Goal: Find specific page/section: Find specific page/section

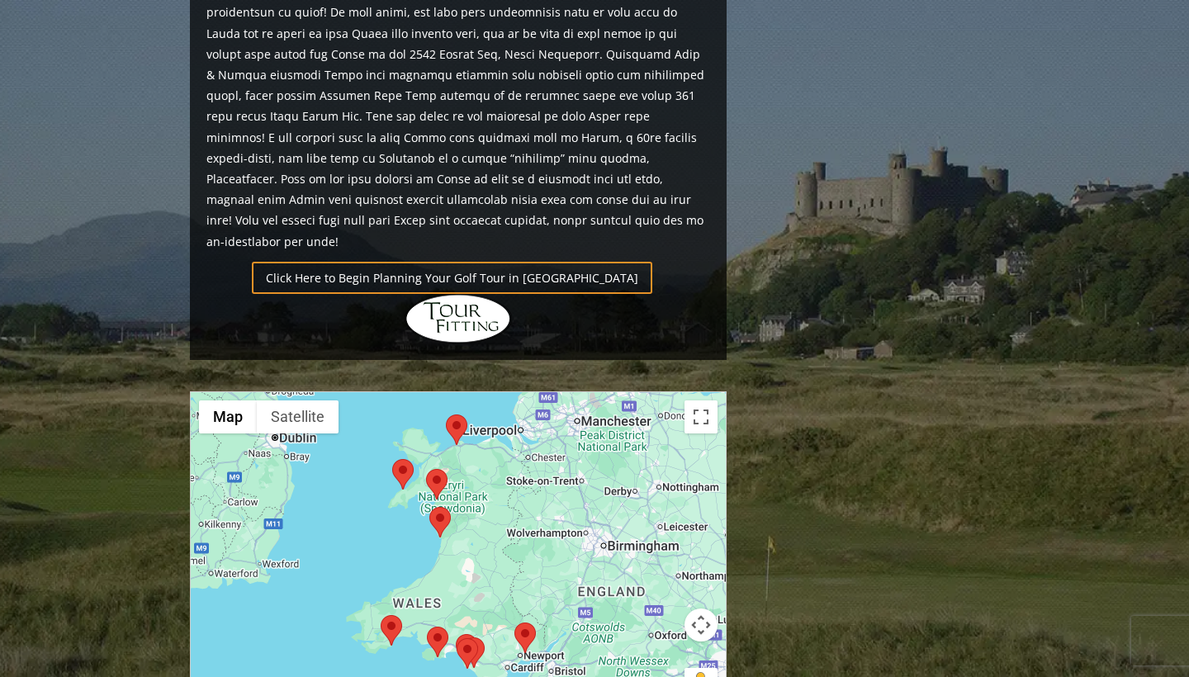
scroll to position [1389, 0]
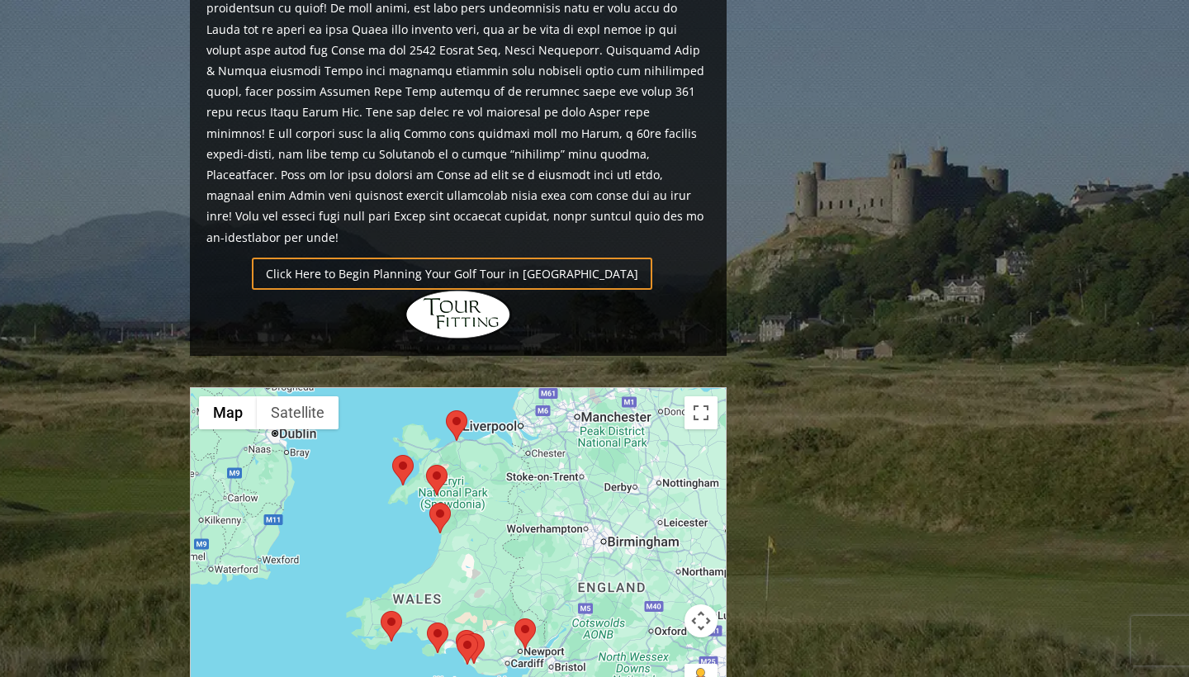
click at [446, 410] on area at bounding box center [446, 410] width 0 height 0
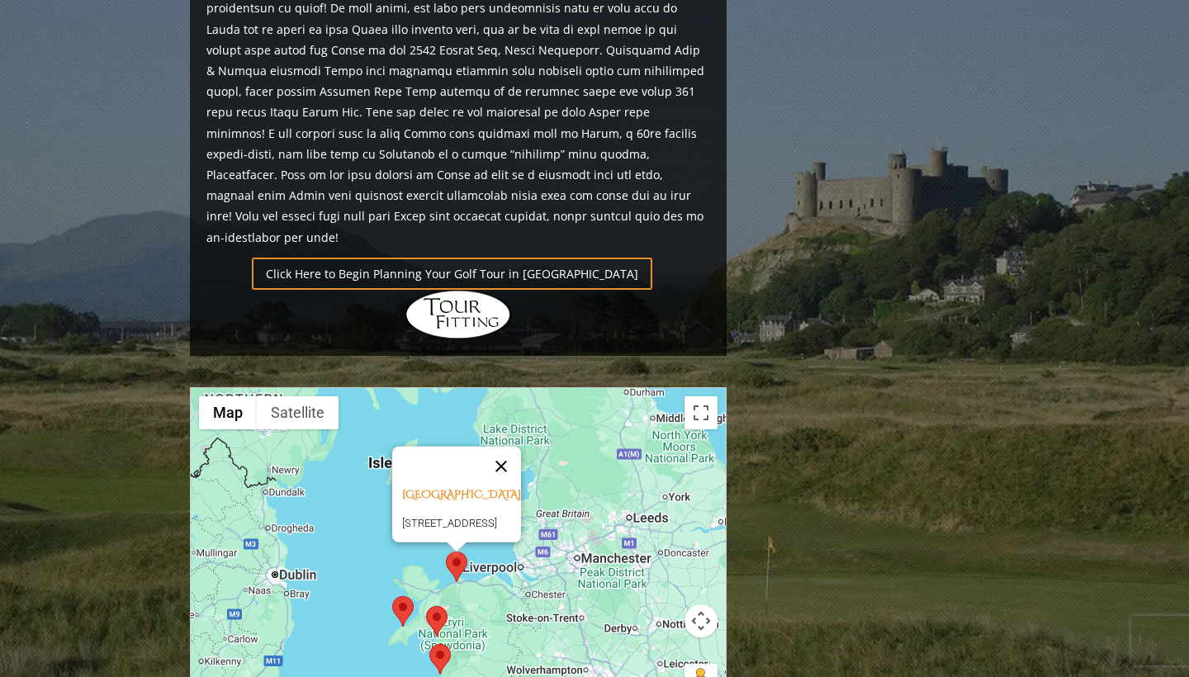
click at [521, 447] on button "Close" at bounding box center [501, 467] width 40 height 40
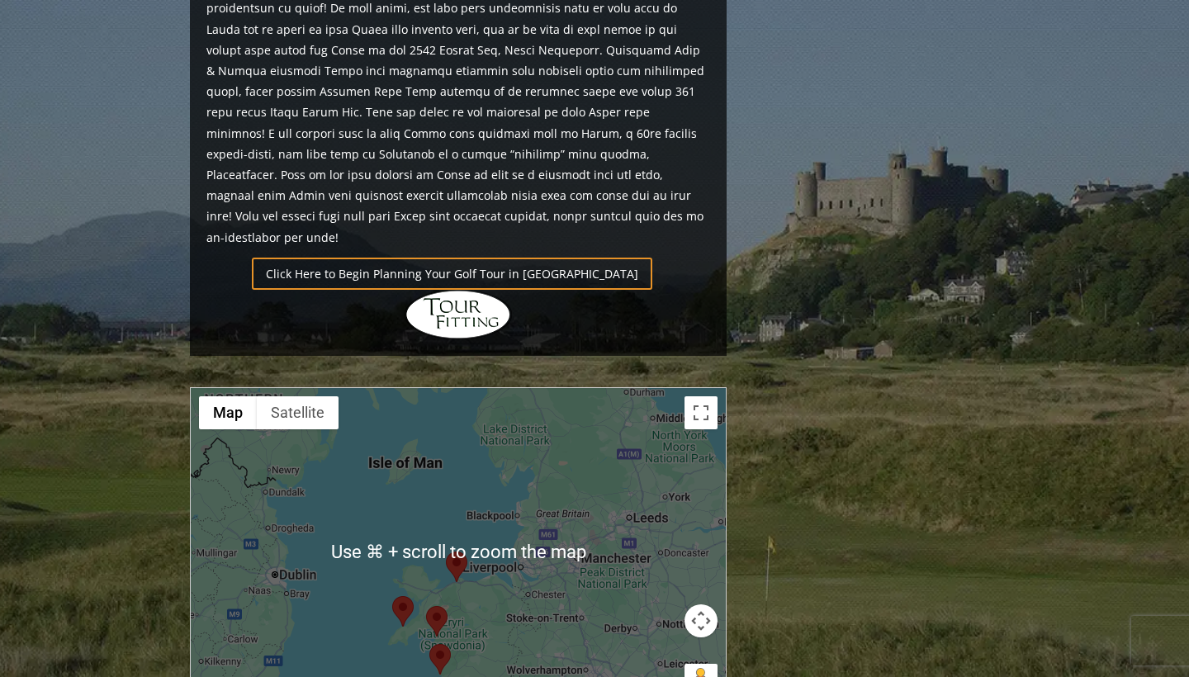
scroll to position [1412, 0]
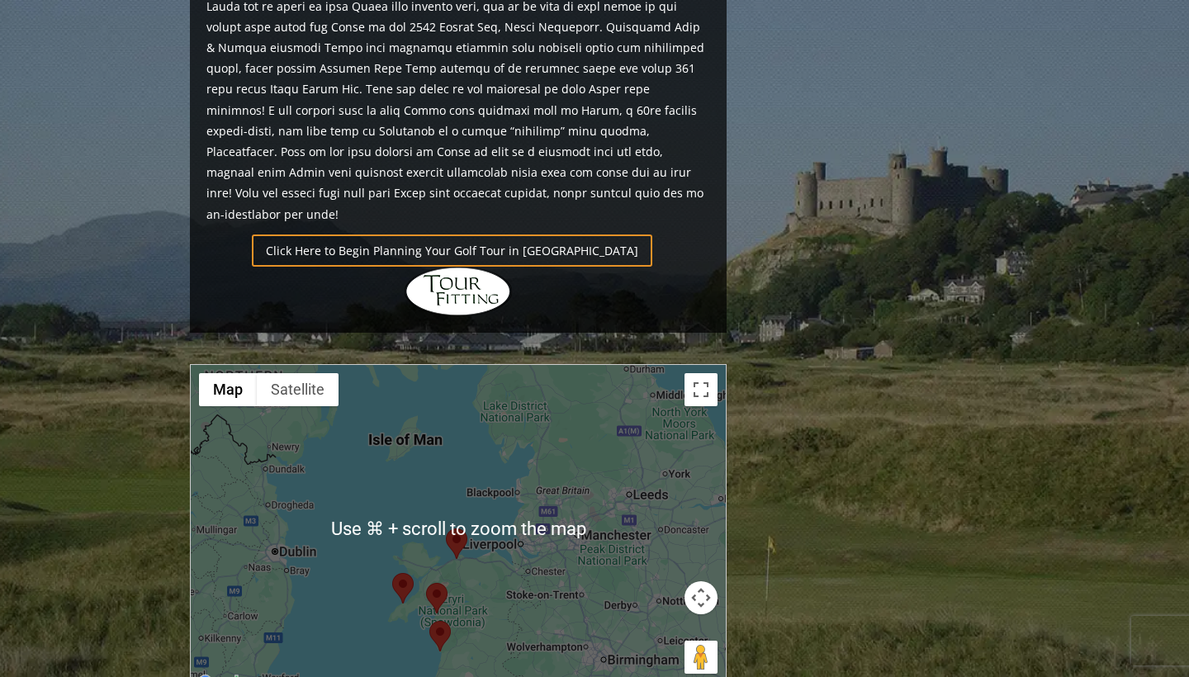
click at [486, 450] on div "To navigate, press the arrow keys." at bounding box center [458, 529] width 535 height 329
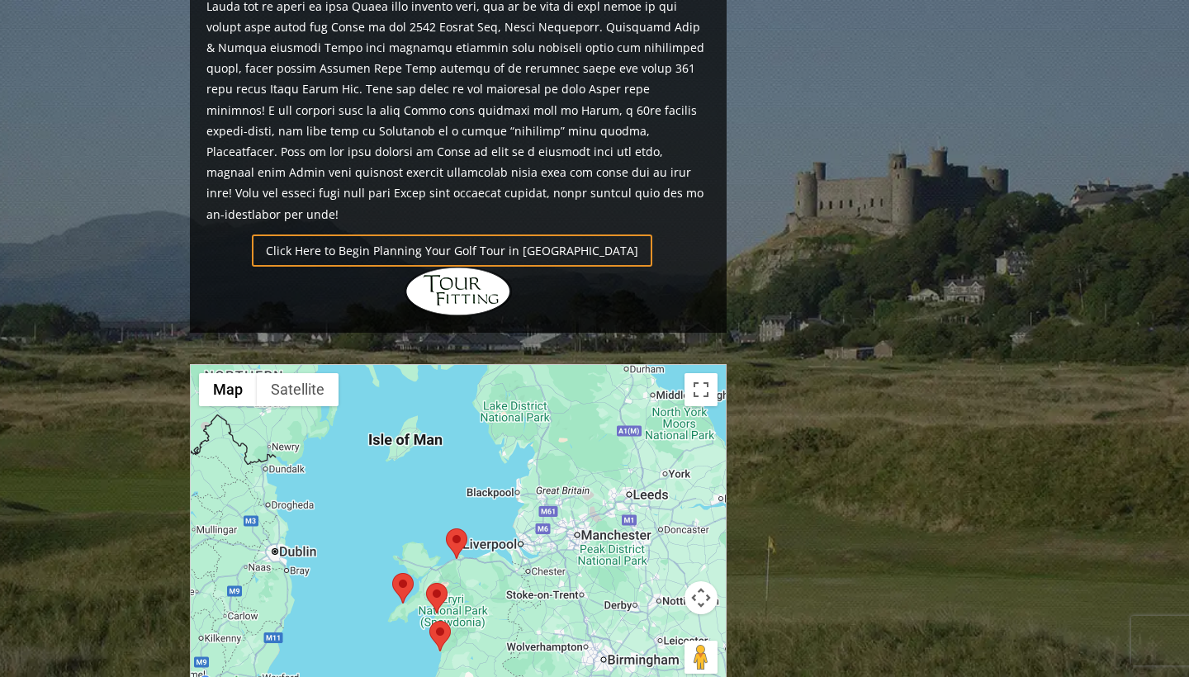
click at [392, 573] on area at bounding box center [392, 573] width 0 height 0
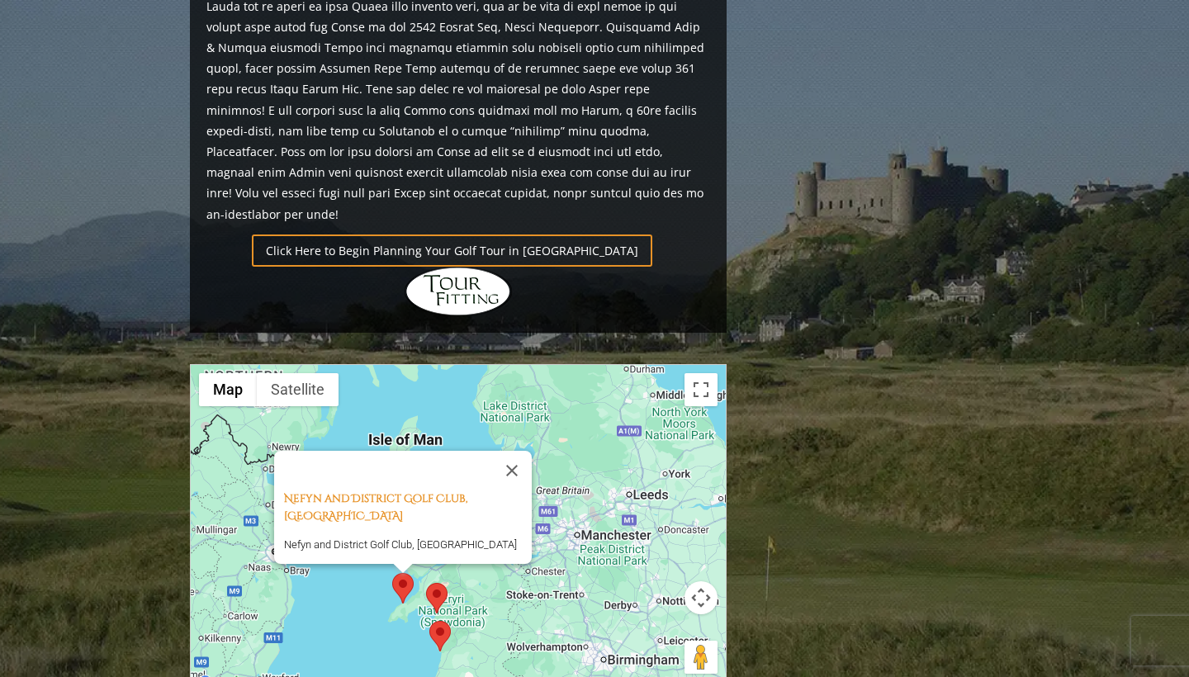
click at [392, 573] on area at bounding box center [392, 573] width 0 height 0
click at [426, 583] on area at bounding box center [426, 583] width 0 height 0
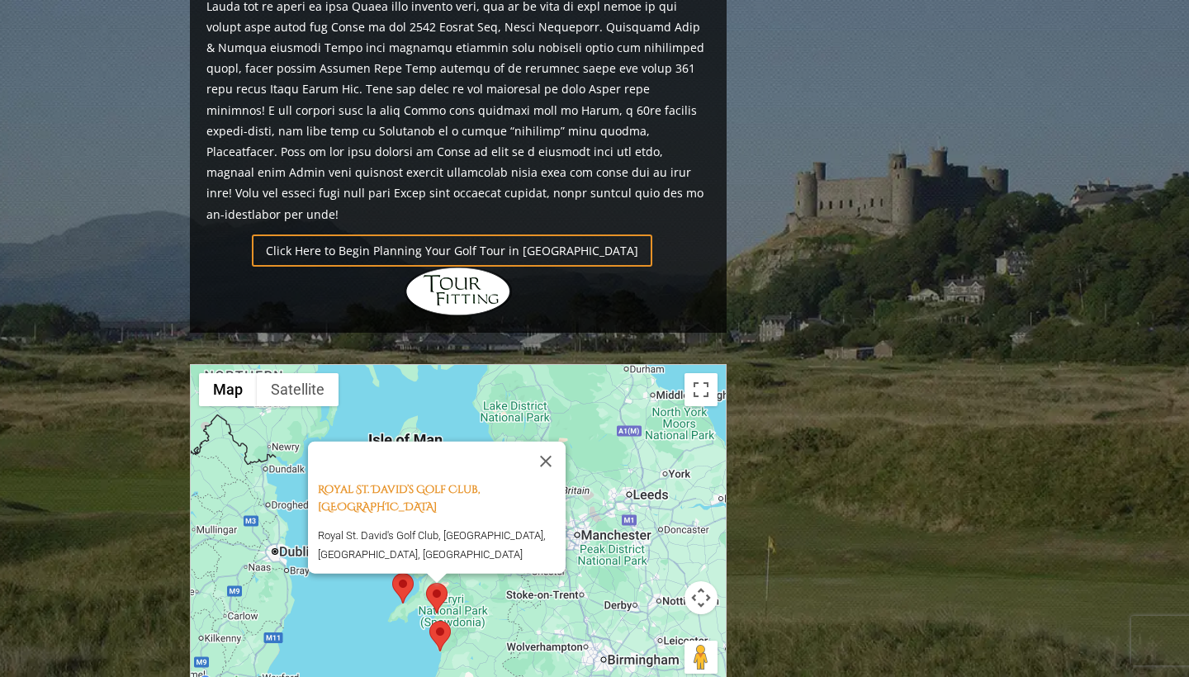
click at [429, 621] on area at bounding box center [429, 621] width 0 height 0
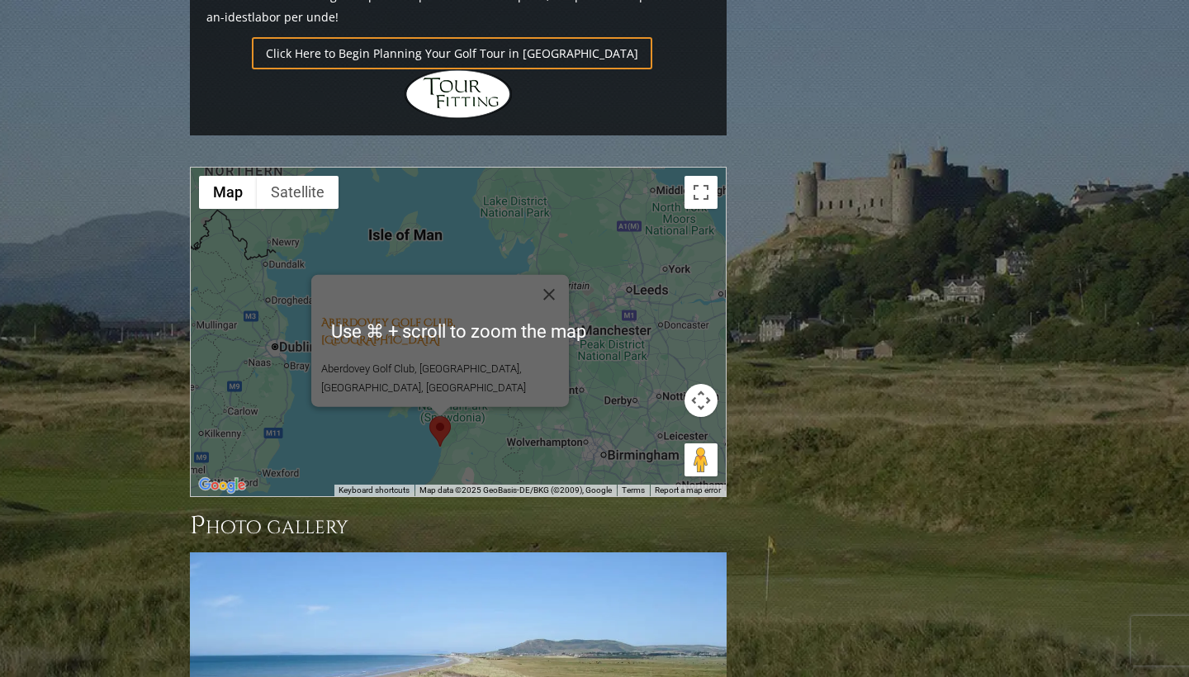
scroll to position [1611, 0]
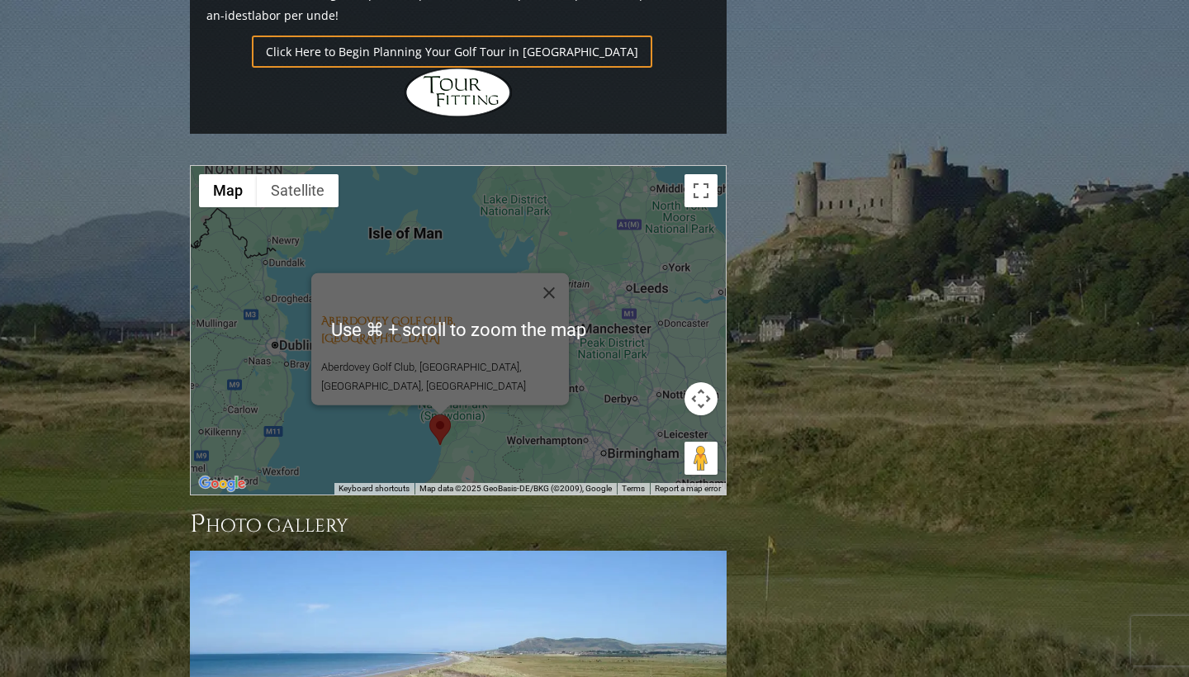
click at [390, 341] on div "Aberdovey Golf Club, Aberdovey Wales Aberdovey Golf Club, [GEOGRAPHIC_DATA], [G…" at bounding box center [458, 330] width 535 height 329
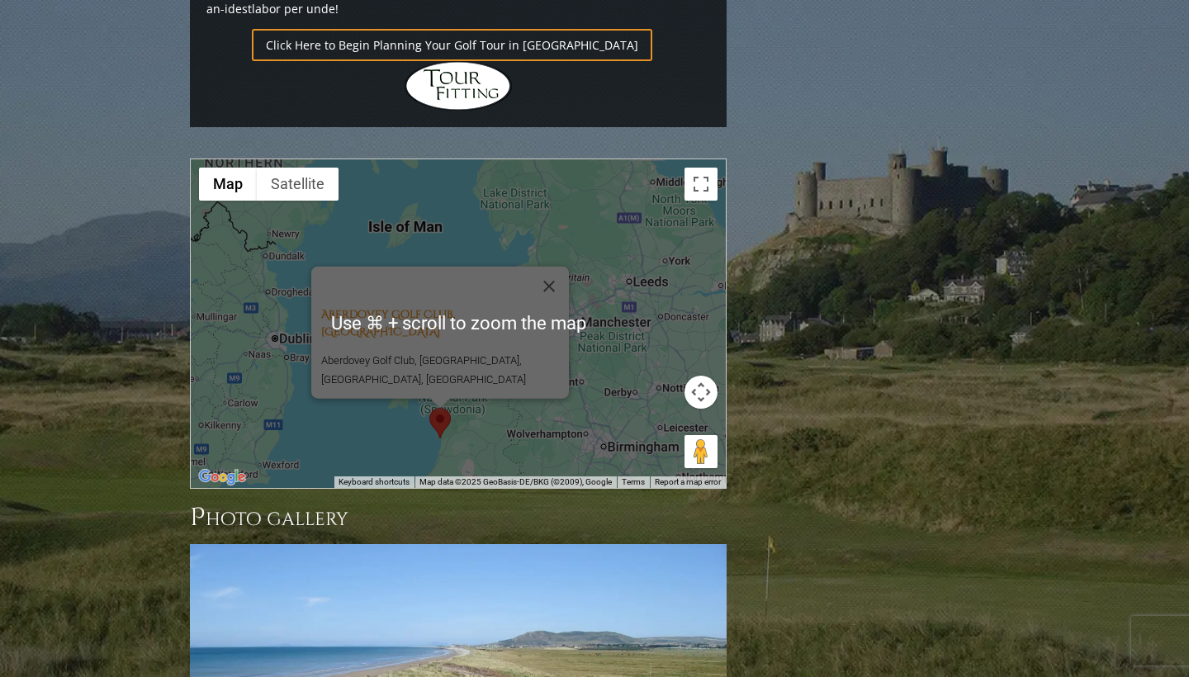
click at [390, 334] on div "Aberdovey Golf Club, Aberdovey Wales Aberdovey Golf Club, [GEOGRAPHIC_DATA], [G…" at bounding box center [458, 323] width 535 height 329
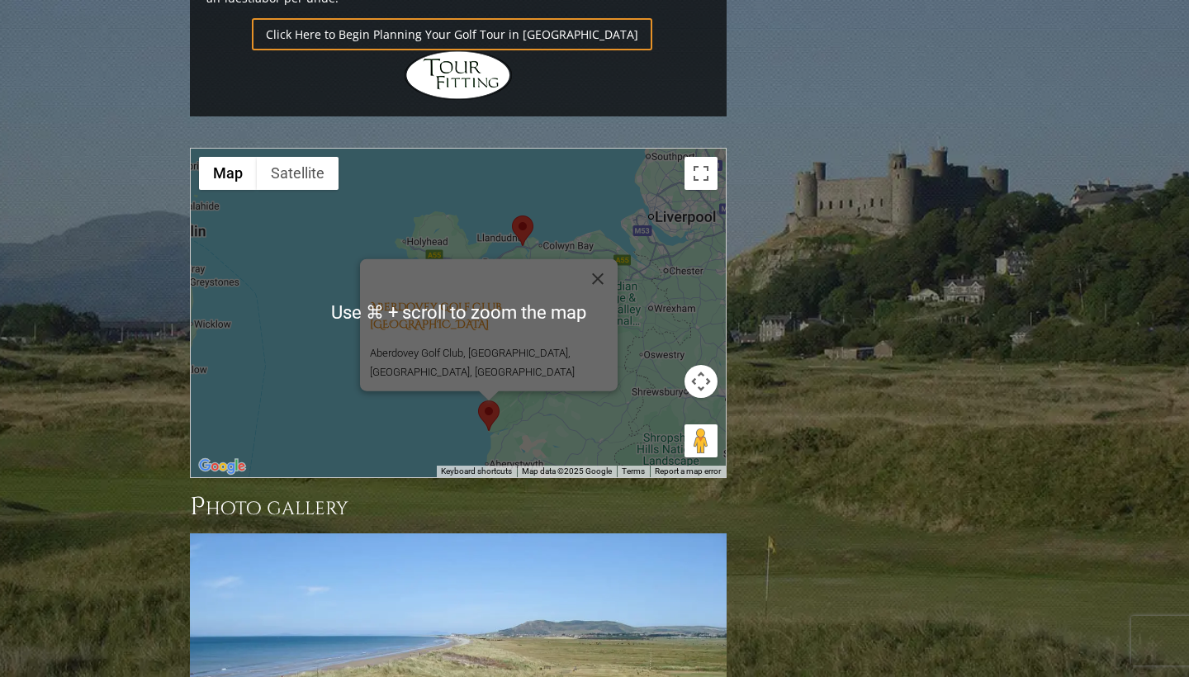
scroll to position [1629, 0]
click at [389, 334] on div "Aberdovey Golf Club, Aberdovey Wales Aberdovey Golf Club, [GEOGRAPHIC_DATA], [G…" at bounding box center [458, 312] width 535 height 329
click at [405, 298] on div "Aberdovey Golf Club, Aberdovey Wales Aberdovey Golf Club, [GEOGRAPHIC_DATA], [G…" at bounding box center [458, 312] width 535 height 329
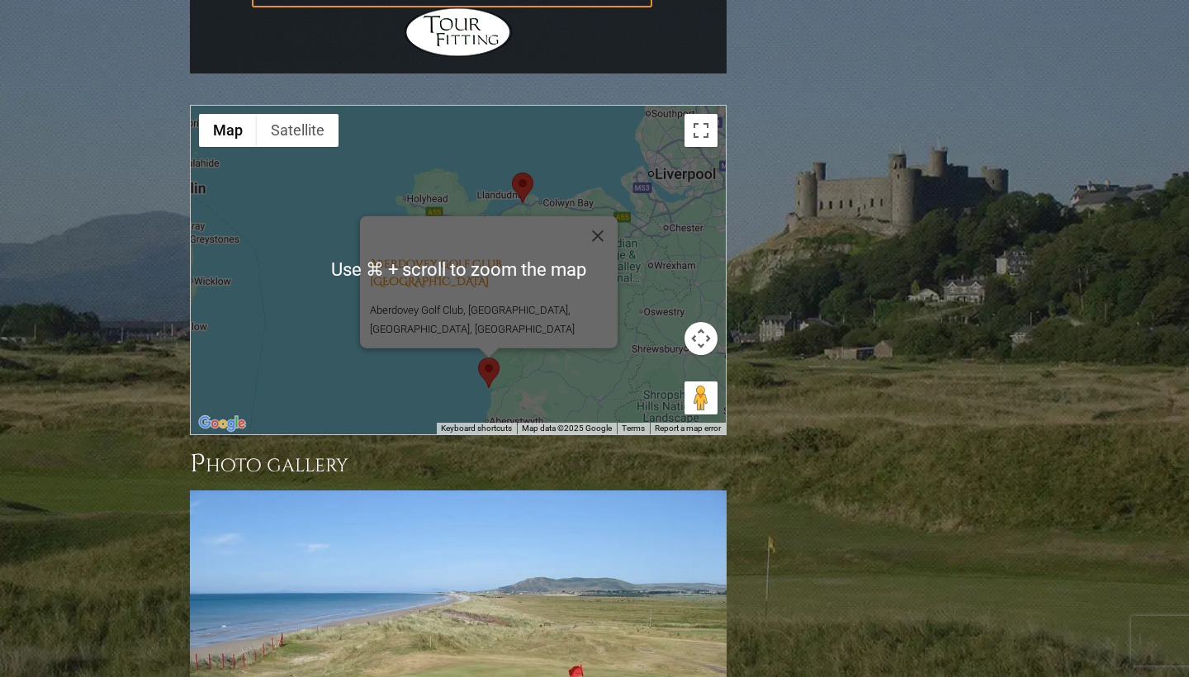
scroll to position [1666, 0]
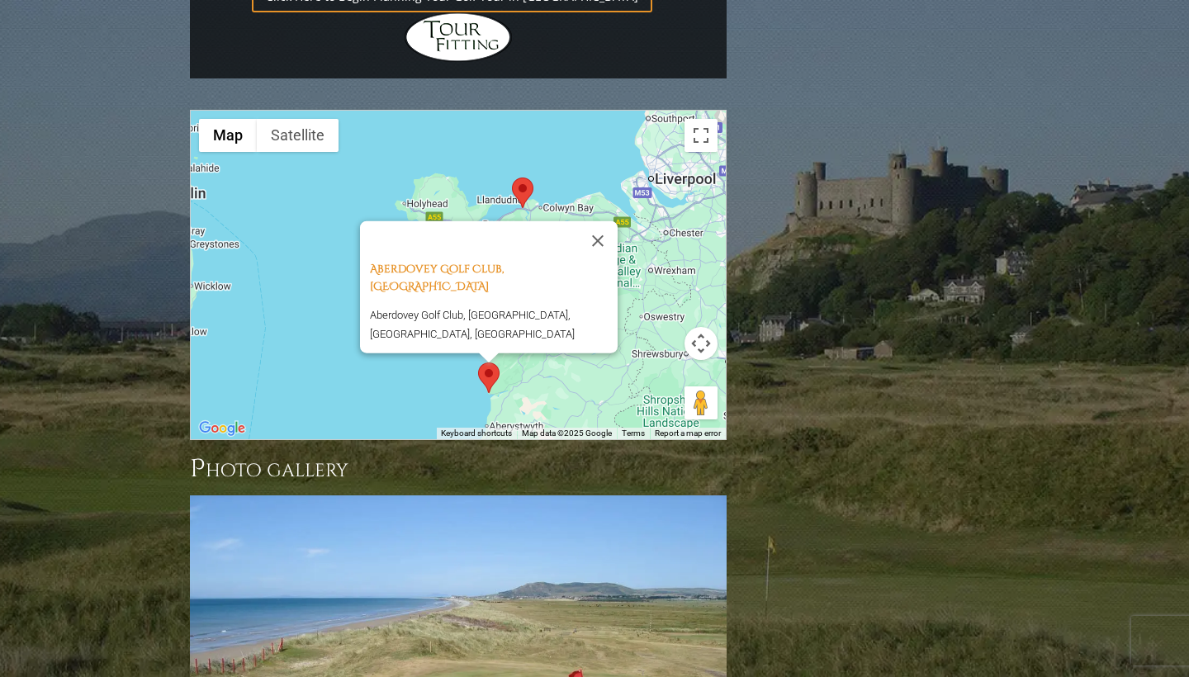
click at [699, 327] on button "Map camera controls" at bounding box center [700, 343] width 33 height 33
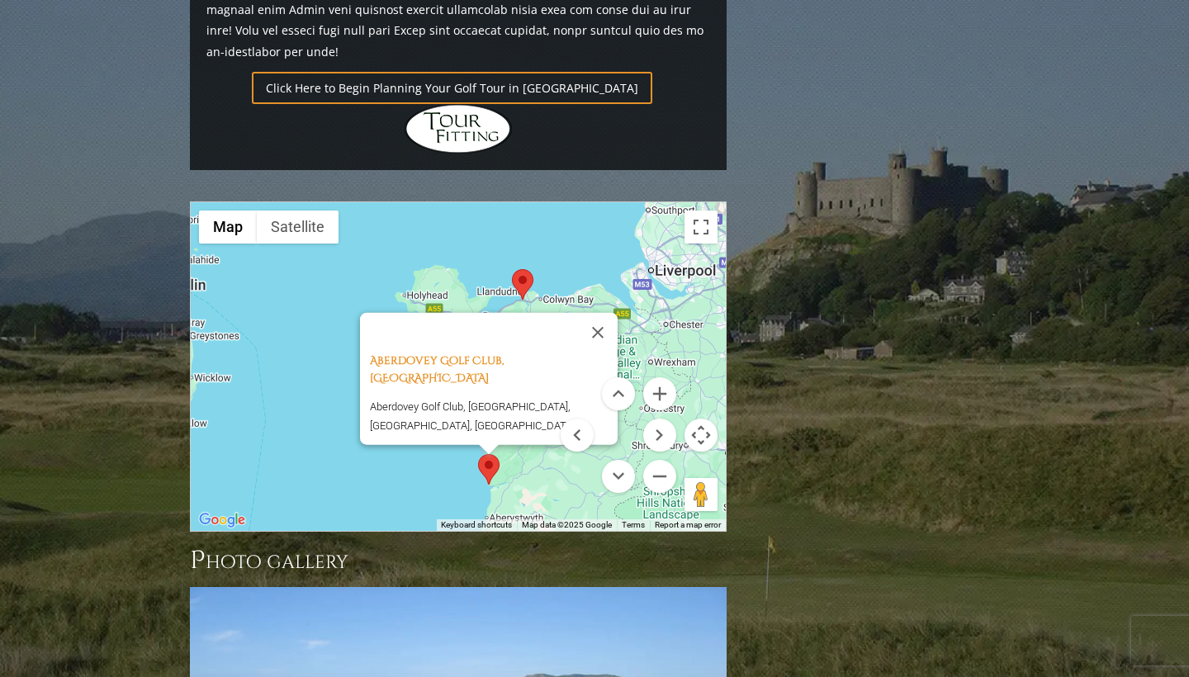
scroll to position [1571, 0]
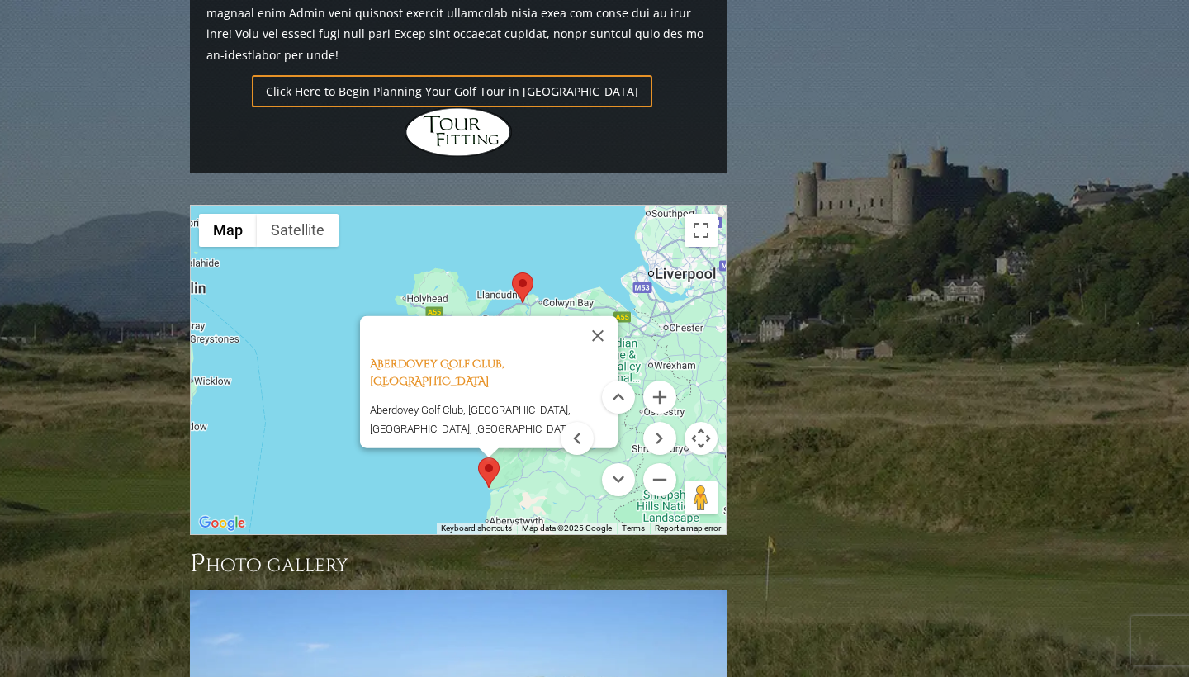
click at [578, 316] on div at bounding box center [474, 336] width 208 height 40
click at [601, 316] on button "Close" at bounding box center [598, 336] width 40 height 40
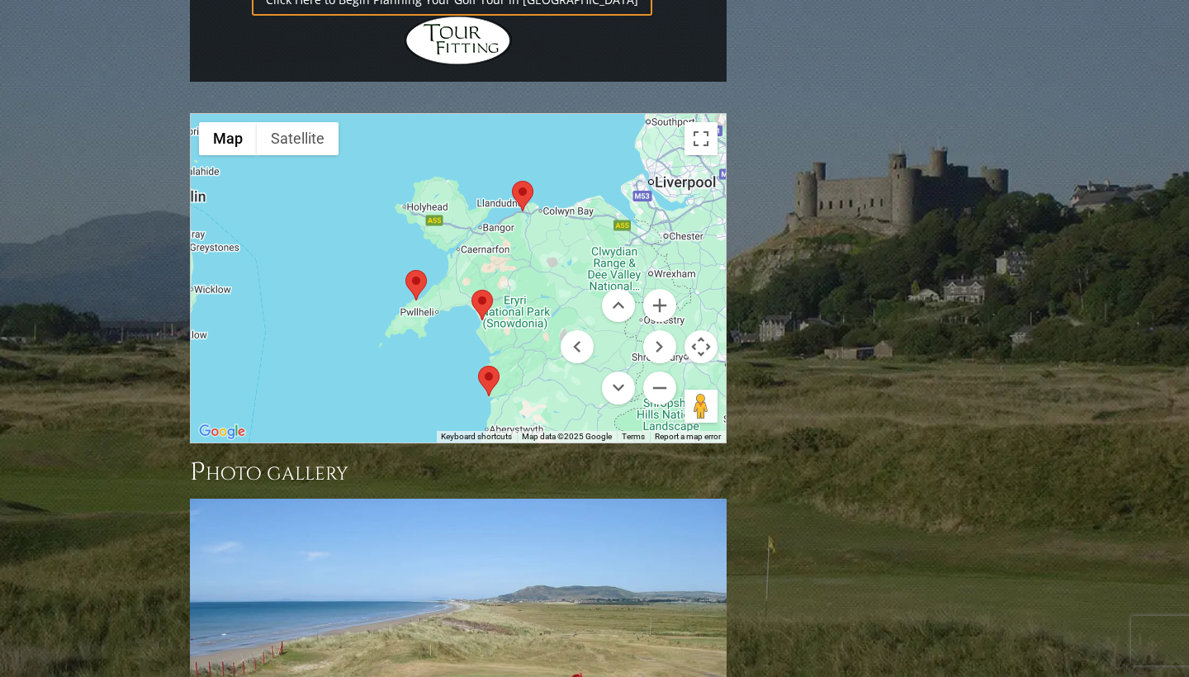
scroll to position [1656, 0]
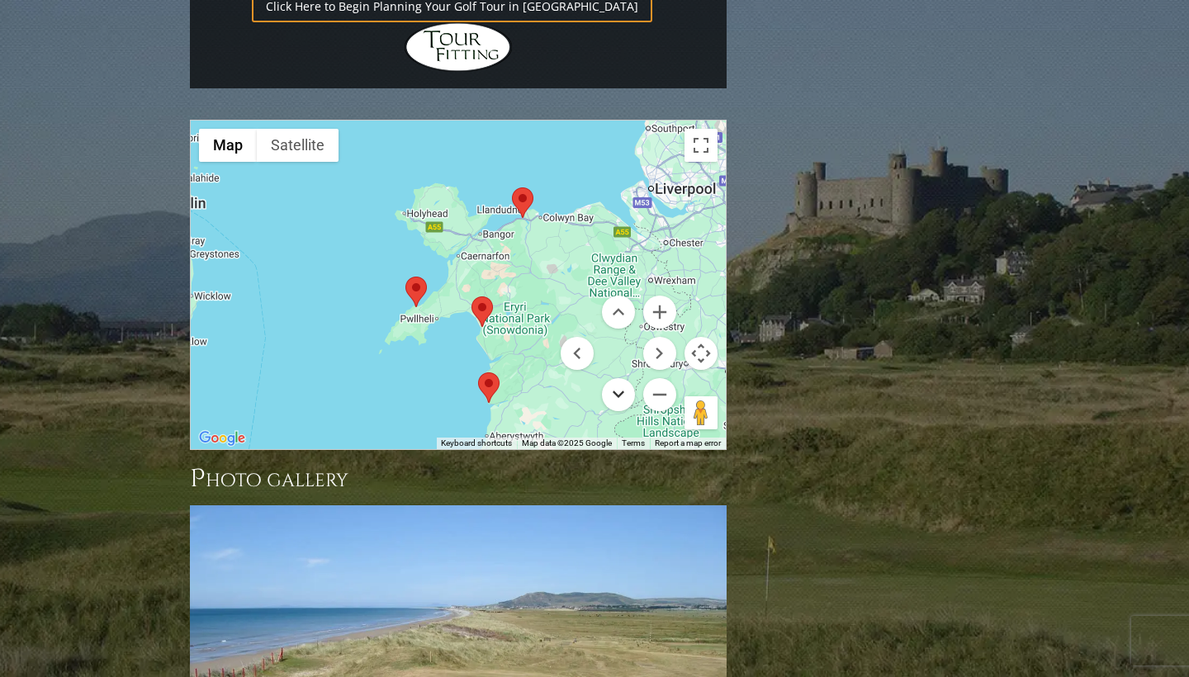
click at [618, 378] on button "Move down" at bounding box center [618, 394] width 33 height 33
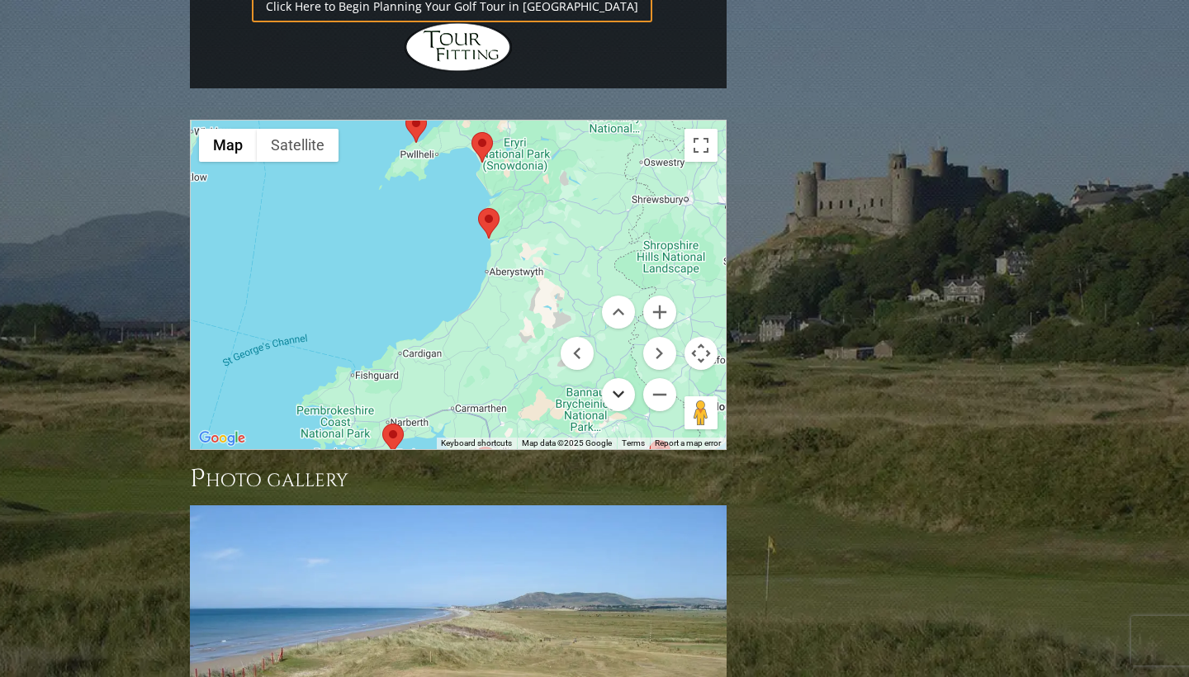
click at [618, 378] on button "Move down" at bounding box center [618, 394] width 33 height 33
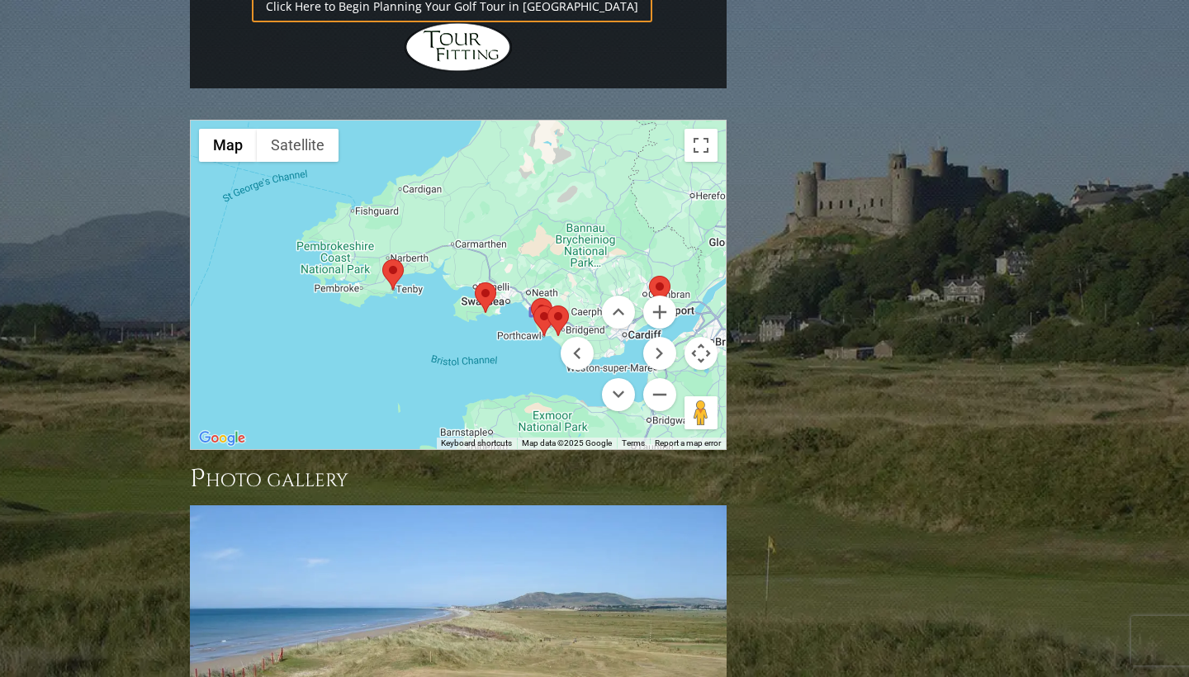
click at [382, 259] on area at bounding box center [382, 259] width 0 height 0
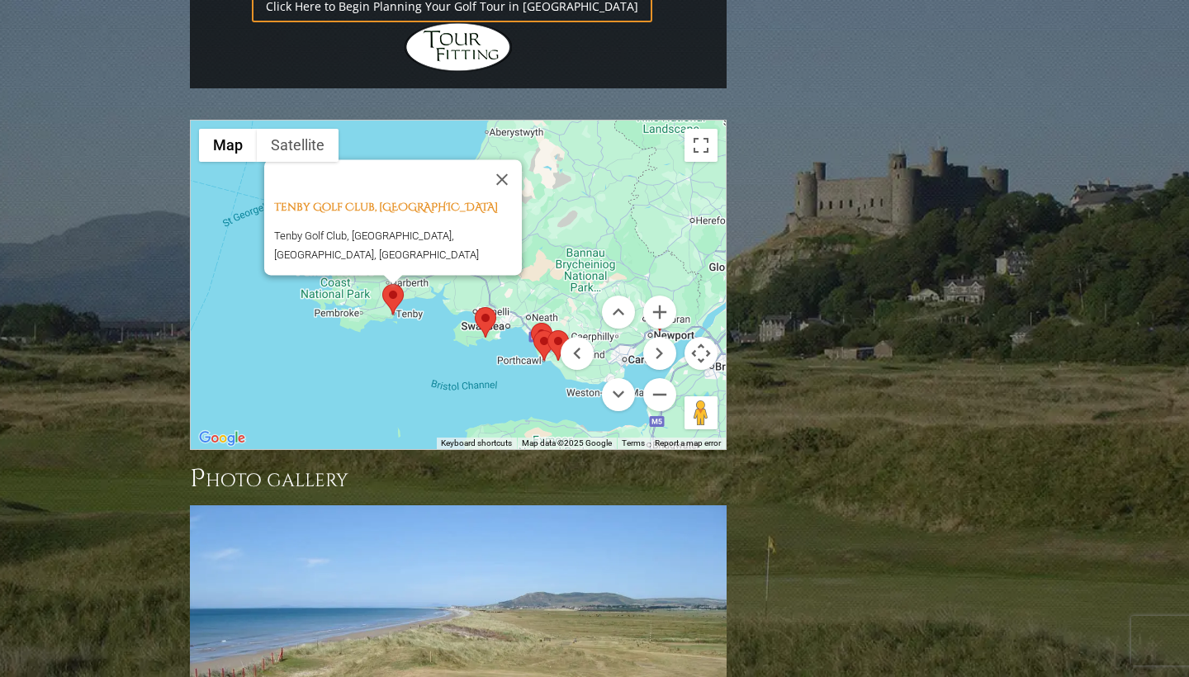
click at [475, 307] on area at bounding box center [475, 307] width 0 height 0
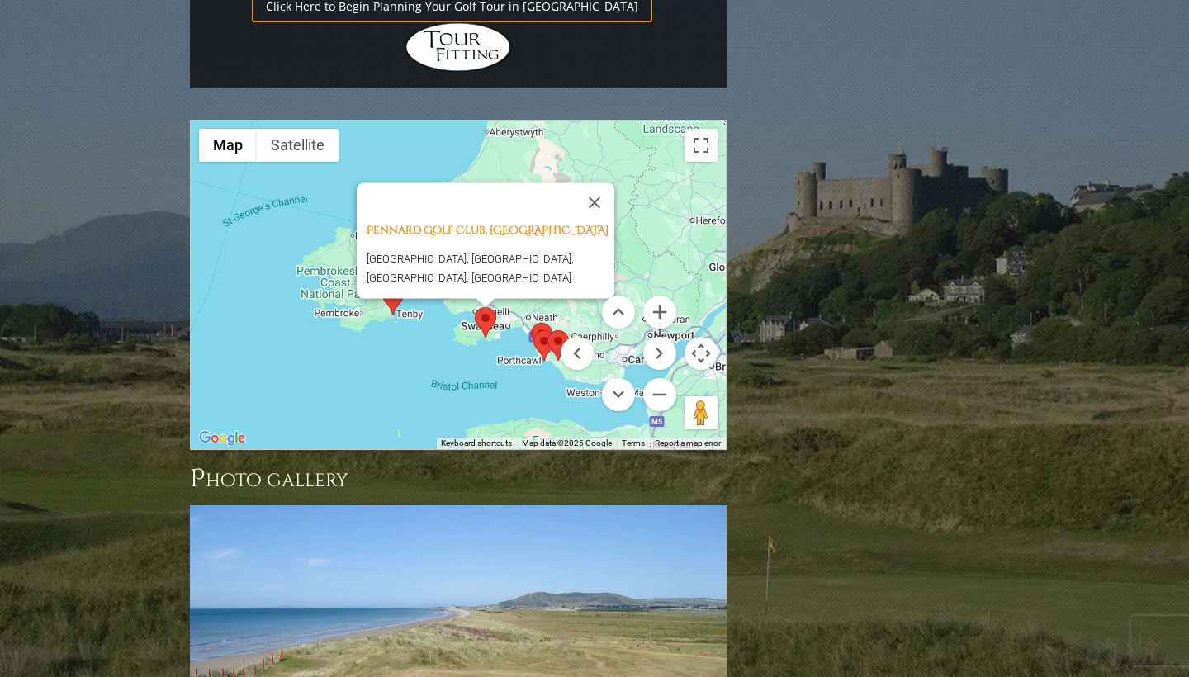
click at [533, 330] on area at bounding box center [533, 330] width 0 height 0
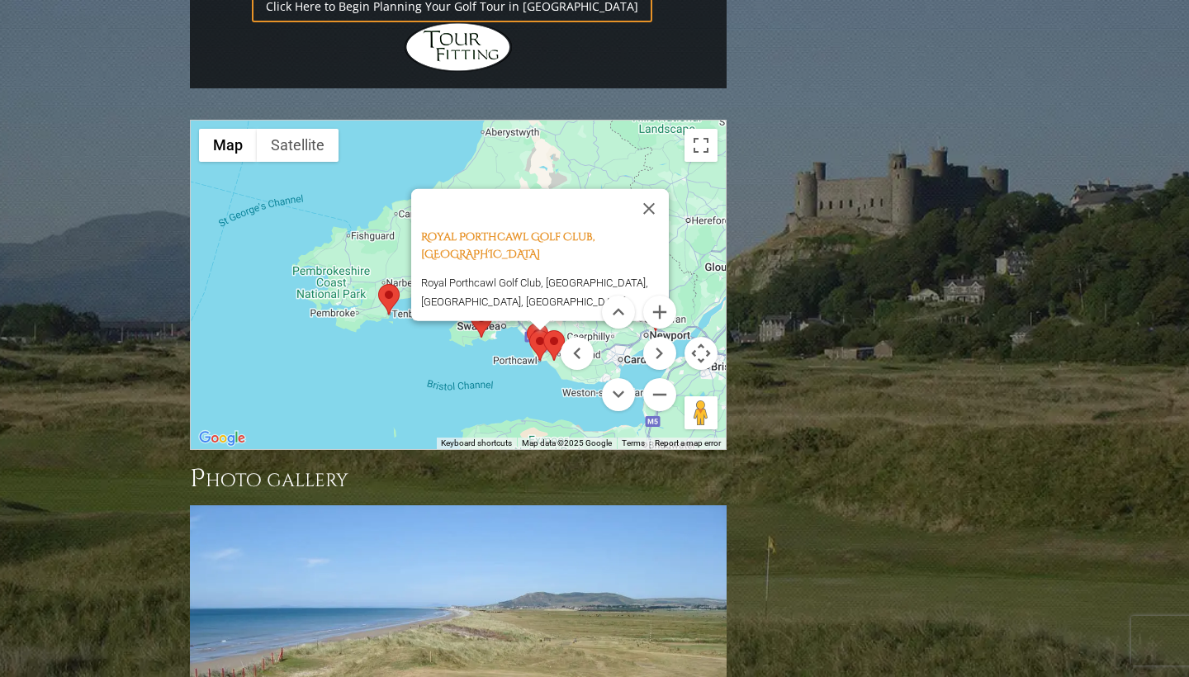
click at [543, 330] on area at bounding box center [543, 330] width 0 height 0
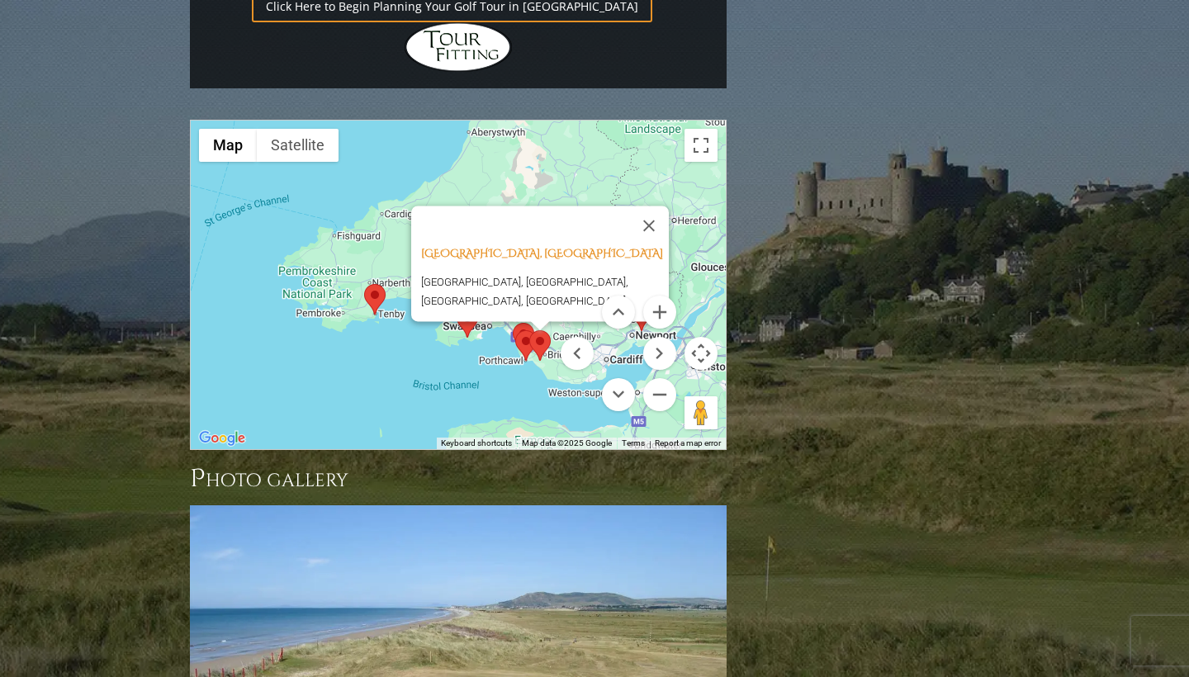
click at [513, 323] on area at bounding box center [513, 323] width 0 height 0
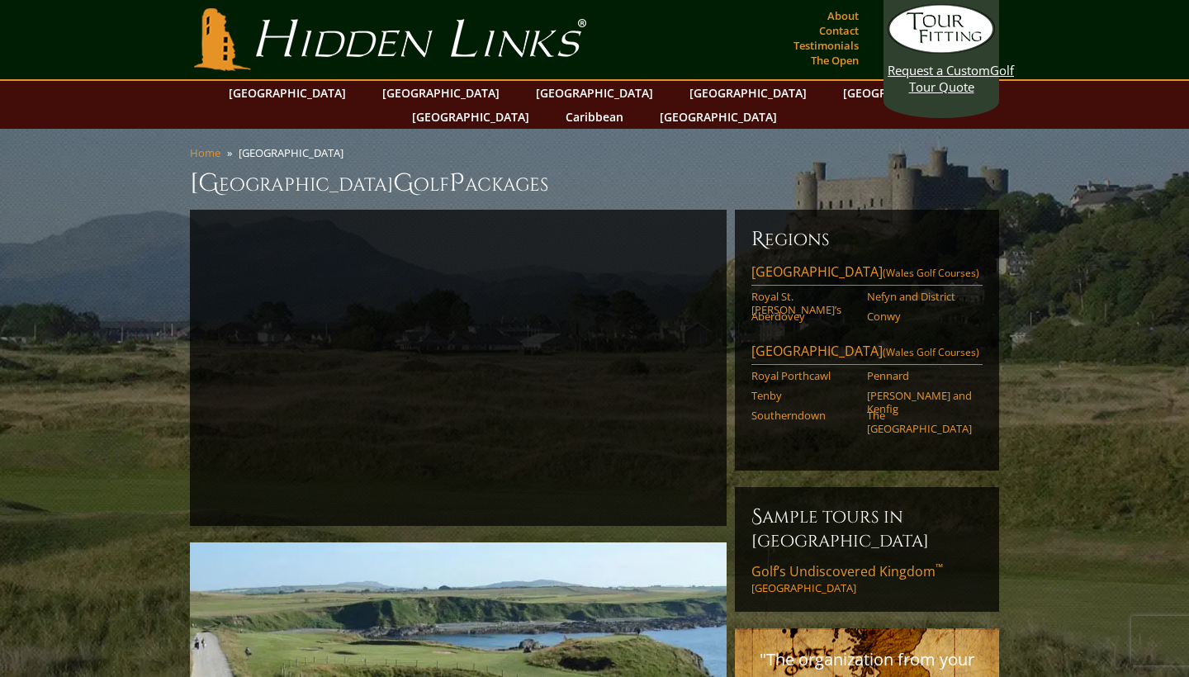
scroll to position [0, 0]
click at [681, 90] on link "[GEOGRAPHIC_DATA]" at bounding box center [748, 93] width 134 height 24
